Goal: Register for event/course

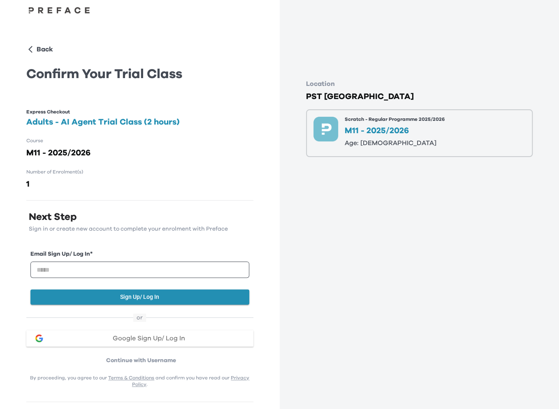
click at [162, 117] on h2 "Adults - AI Agent Trial Class (2 hours)" at bounding box center [139, 122] width 227 height 12
click at [37, 47] on p "Back" at bounding box center [45, 49] width 16 height 10
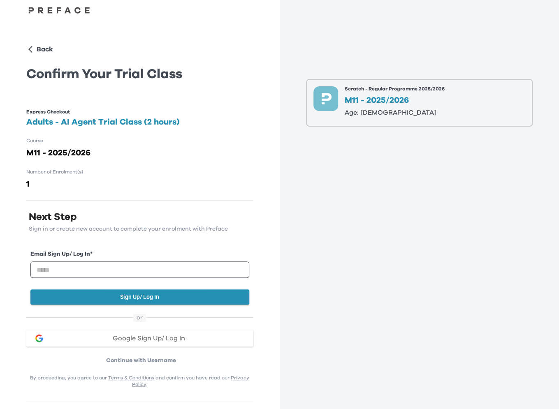
click at [86, 123] on h2 "Adults - AI Agent Trial Class (2 hours)" at bounding box center [139, 122] width 227 height 12
click at [101, 156] on h2 "M11 - 2025/2026" at bounding box center [139, 153] width 227 height 12
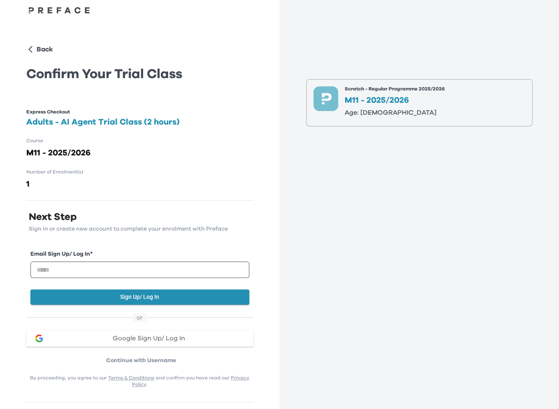
click at [36, 42] on div "Back Confirm Your Trial Class Express Checkout Adults - AI Agent Trial Class (2…" at bounding box center [139, 205] width 227 height 396
click at [37, 47] on p "Back" at bounding box center [45, 49] width 16 height 10
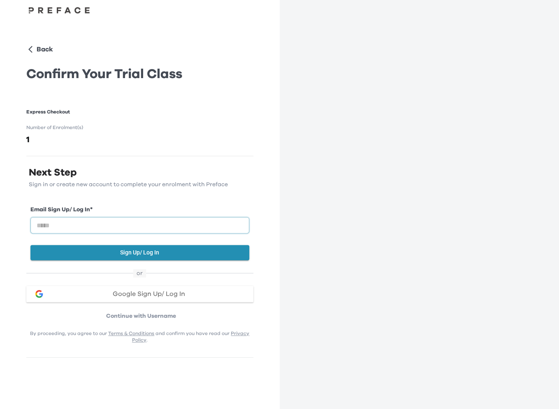
click at [176, 228] on input "email" at bounding box center [139, 225] width 219 height 16
type input "**********"
click at [166, 251] on button "Sign Up/ Log In" at bounding box center [139, 252] width 219 height 15
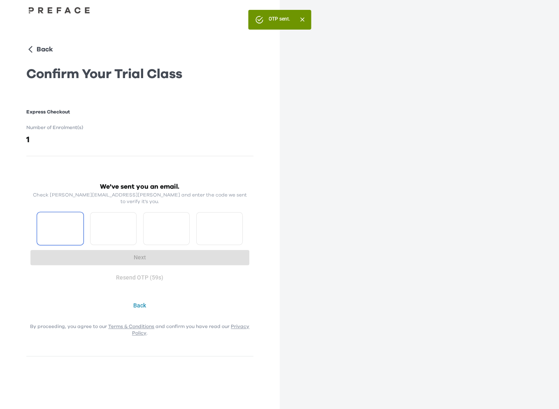
click at [57, 233] on input "Please enter OTP character 1" at bounding box center [60, 228] width 46 height 33
type input "*"
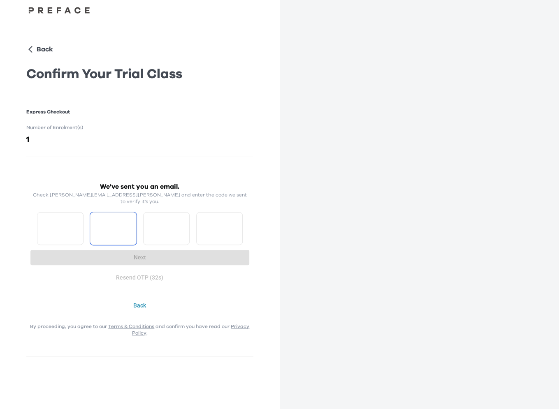
type input "*"
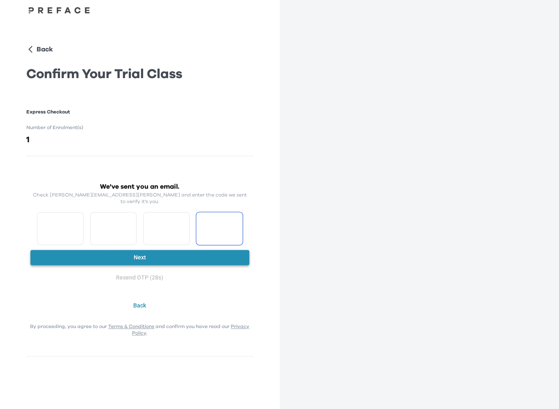
type input "*"
click at [165, 250] on button "Next" at bounding box center [139, 257] width 219 height 15
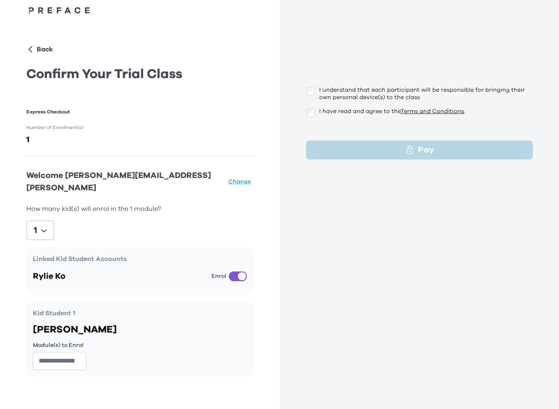
scroll to position [35, 0]
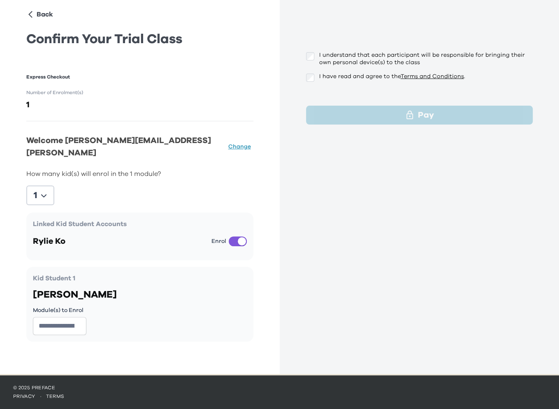
click at [353, 163] on div "I understand that each participant will be responsible for bringing their own p…" at bounding box center [420, 169] width 280 height 409
click at [318, 190] on div "I understand that each participant will be responsible for bringing their own p…" at bounding box center [420, 169] width 280 height 409
click at [46, 317] on input "*" at bounding box center [59, 326] width 53 height 18
click at [76, 317] on input "*" at bounding box center [59, 326] width 53 height 18
type input "*"
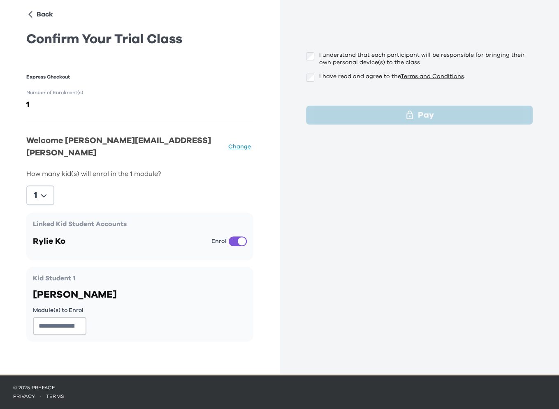
click at [77, 317] on input "*" at bounding box center [59, 326] width 53 height 18
click at [129, 310] on div "Kid Student 1 Rylie Ko Module(s) to Enrol *" at bounding box center [139, 304] width 227 height 75
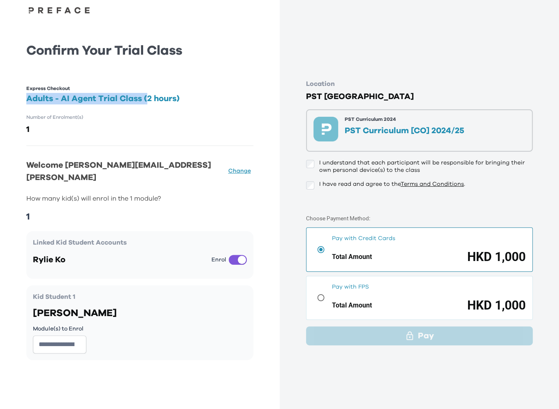
click at [146, 93] on h2 "Adults - AI Agent Trial Class (2 hours)" at bounding box center [139, 99] width 227 height 12
click at [159, 94] on h2 "Adults - AI Agent Trial Class (2 hours)" at bounding box center [139, 99] width 227 height 12
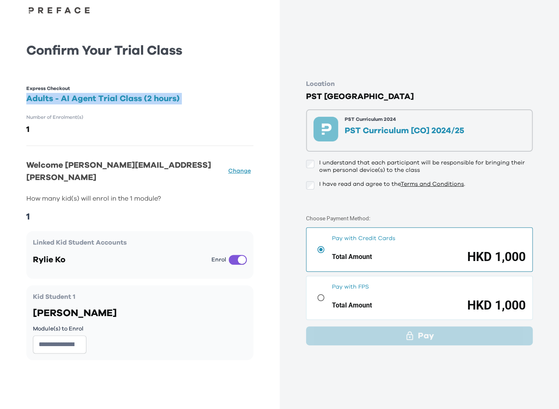
click at [224, 94] on h2 "Adults - AI Agent Trial Class (2 hours)" at bounding box center [139, 99] width 227 height 12
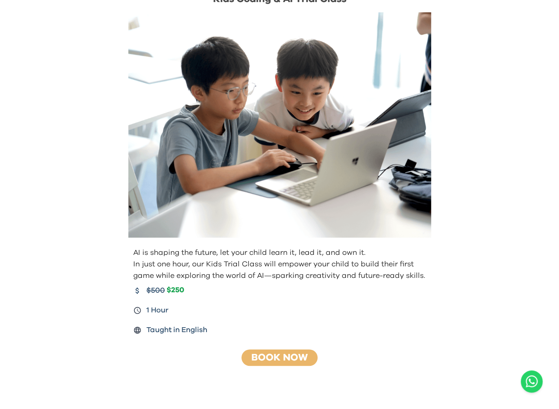
scroll to position [77, 0]
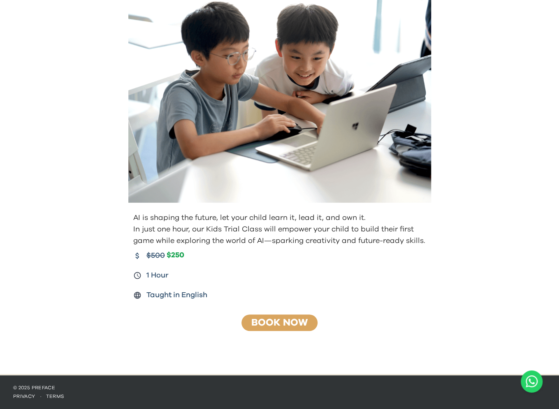
click at [281, 328] on div "Book Now" at bounding box center [279, 323] width 76 height 16
